Goal: Communication & Community: Answer question/provide support

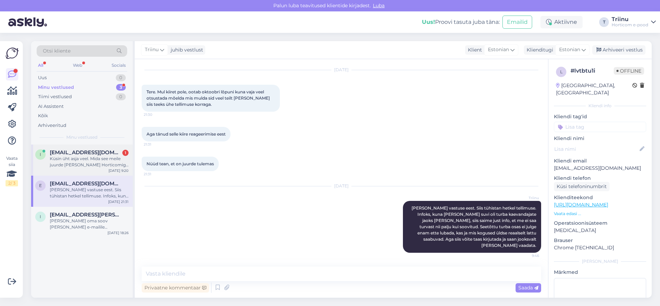
click at [93, 159] on div "Küsin üht asja veel. Mida see meile juurde [PERSON_NAME] Horticomiga lepingu sõ…" at bounding box center [89, 162] width 79 height 12
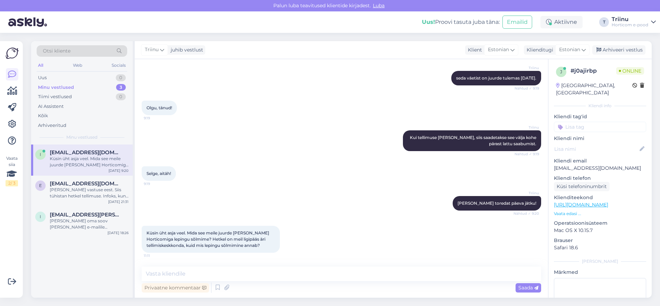
scroll to position [133, 0]
drag, startPoint x: 186, startPoint y: 277, endPoint x: 185, endPoint y: 273, distance: 3.7
click at [185, 276] on textarea at bounding box center [342, 274] width 400 height 15
click at [177, 274] on textarea at bounding box center [342, 274] width 400 height 15
type textarea "Lepinguga on võimalik maksetähtaega saada."
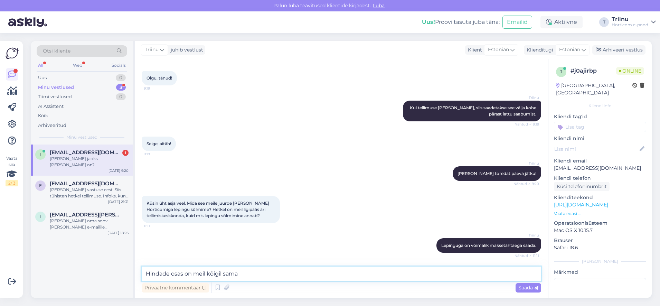
scroll to position [193, 0]
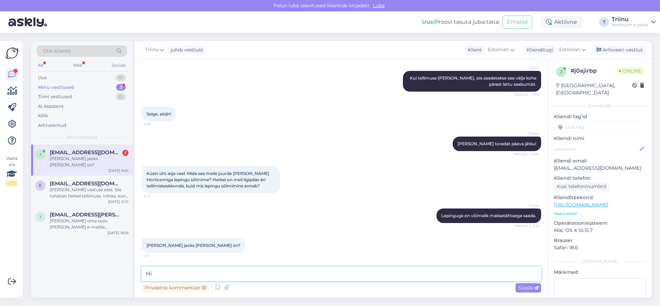
type textarea "H"
type textarea "k"
drag, startPoint x: 201, startPoint y: 275, endPoint x: 209, endPoint y: 275, distance: 8.0
click at [201, 275] on textarea at bounding box center [342, 274] width 400 height 15
type textarea "Palun kirjutage oma soov [EMAIL_ADDRESS][DOMAIN_NAME] ning siis Te kliendihaldu…"
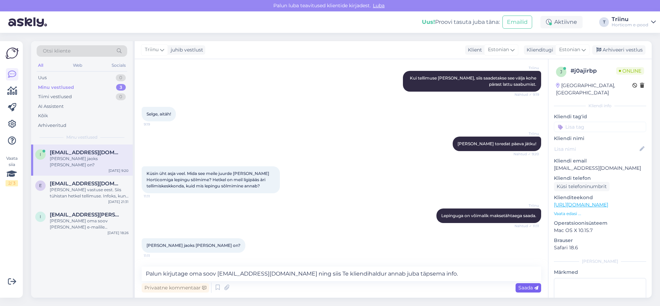
click at [523, 285] on span "Saada" at bounding box center [528, 287] width 20 height 6
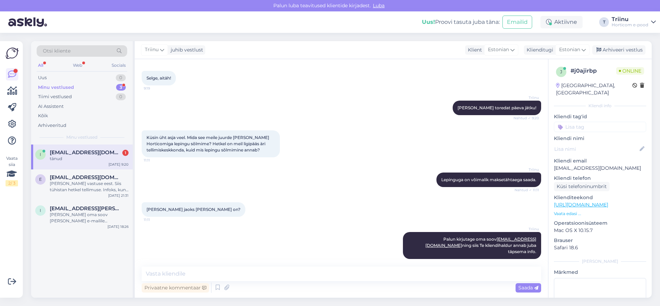
scroll to position [259, 0]
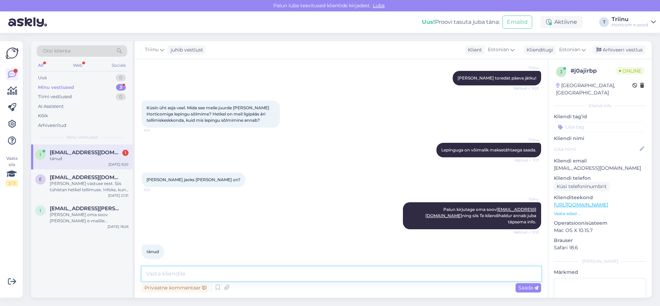
click at [228, 272] on textarea at bounding box center [342, 274] width 400 height 15
type textarea "aitäh [PERSON_NAME] on veel küsimusi, siis aitan hea meelega."
